Goal: Use online tool/utility: Utilize a website feature to perform a specific function

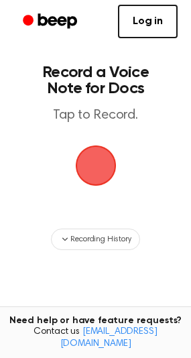
click at [90, 177] on span "button" at bounding box center [96, 166] width 48 height 48
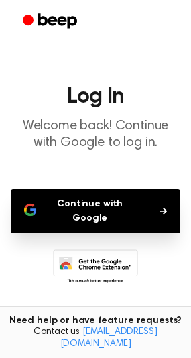
click at [119, 212] on button "Continue with Google" at bounding box center [96, 211] width 170 height 44
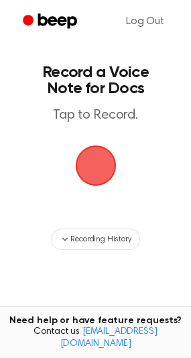
click at [97, 176] on span "button" at bounding box center [96, 166] width 52 height 52
click at [97, 176] on span "button" at bounding box center [95, 166] width 50 height 50
click at [91, 166] on span "button" at bounding box center [96, 166] width 52 height 52
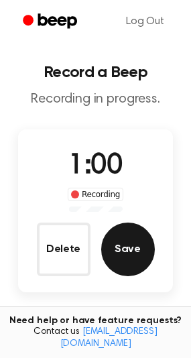
click at [135, 250] on button "Save" at bounding box center [128, 250] width 54 height 54
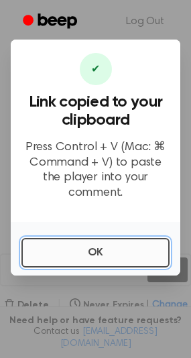
click at [101, 254] on button "OK" at bounding box center [95, 253] width 148 height 30
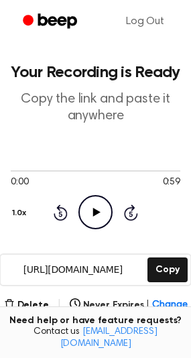
click at [88, 215] on icon "Play Audio" at bounding box center [96, 212] width 34 height 34
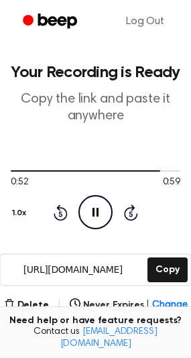
click at [97, 215] on icon at bounding box center [96, 212] width 6 height 9
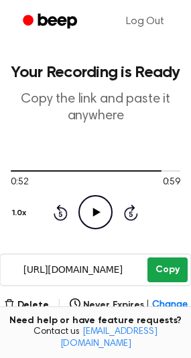
click at [166, 269] on button "Copy" at bounding box center [168, 270] width 40 height 25
